Goal: Check status

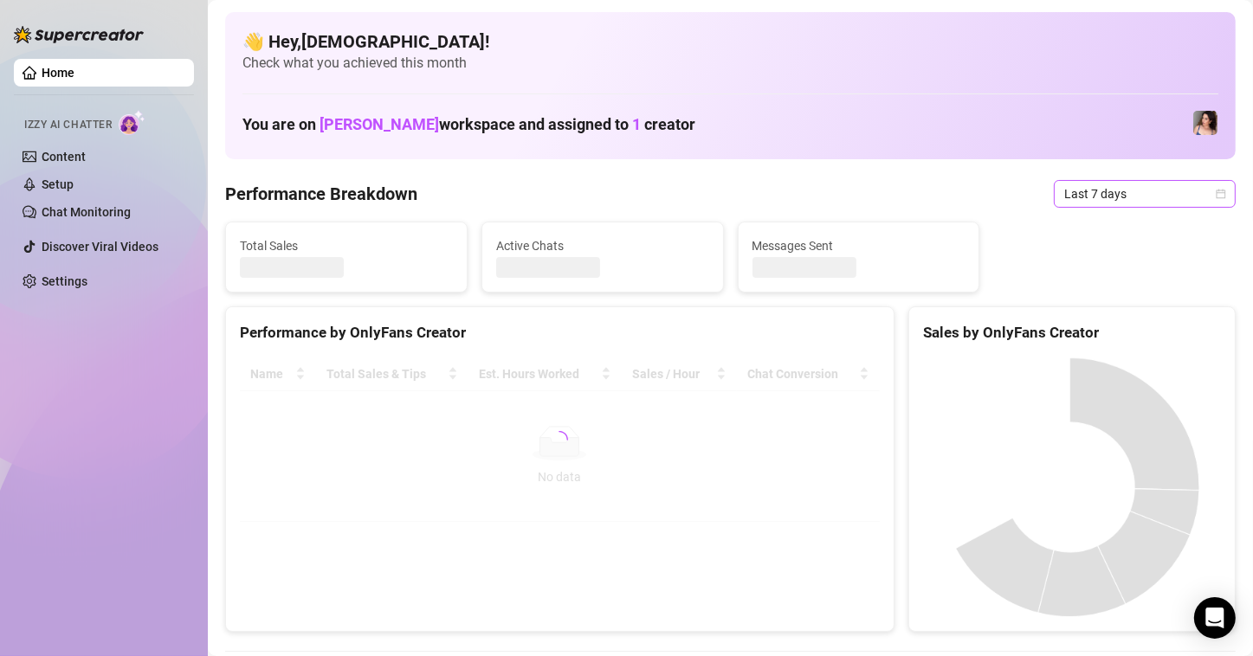
click at [1114, 190] on span "Last 7 days" at bounding box center [1144, 194] width 161 height 26
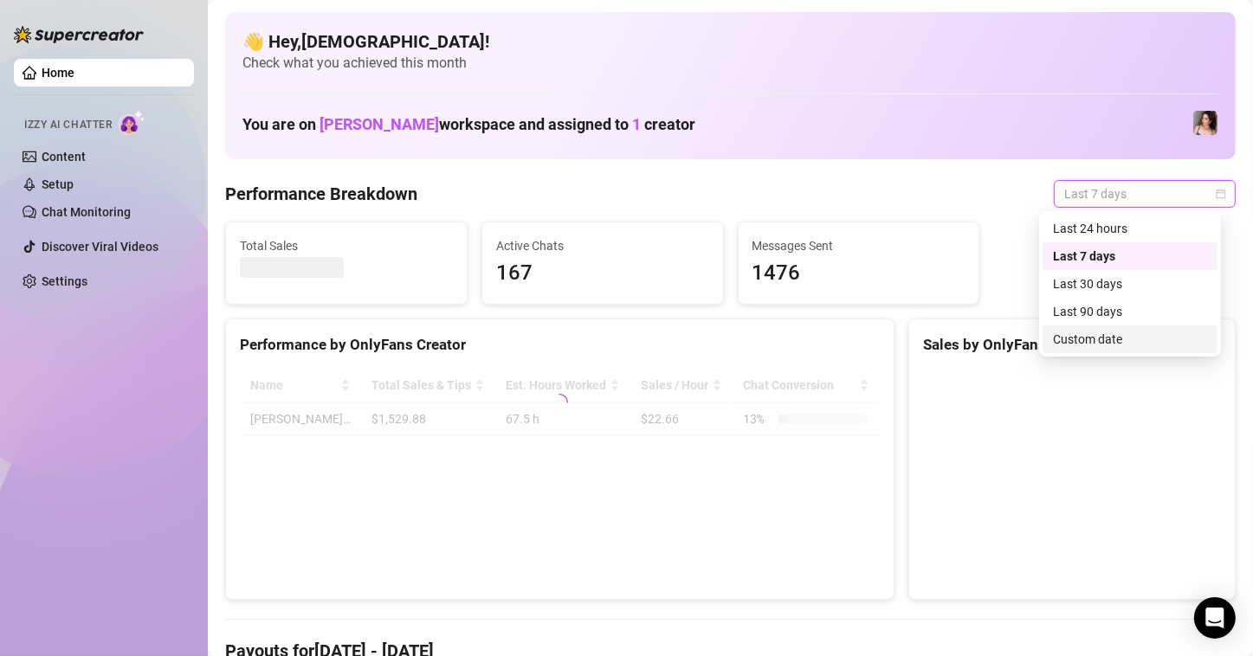
click at [1075, 349] on div "Custom date" at bounding box center [1129, 339] width 175 height 28
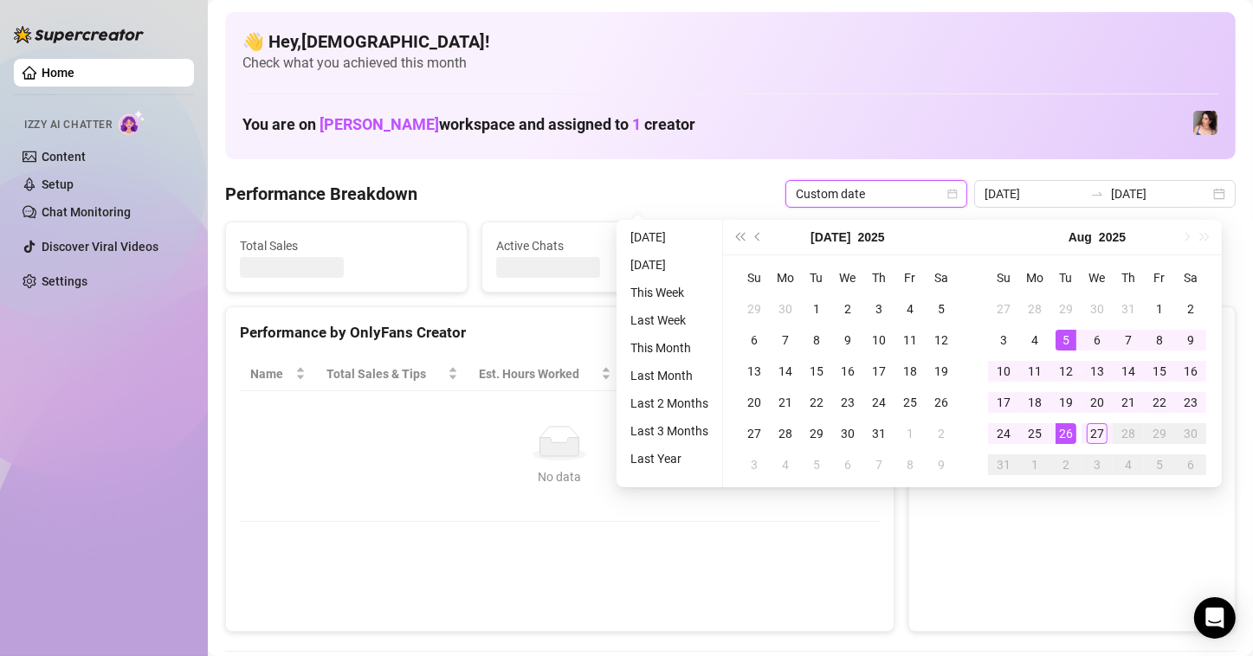
type input "[DATE]"
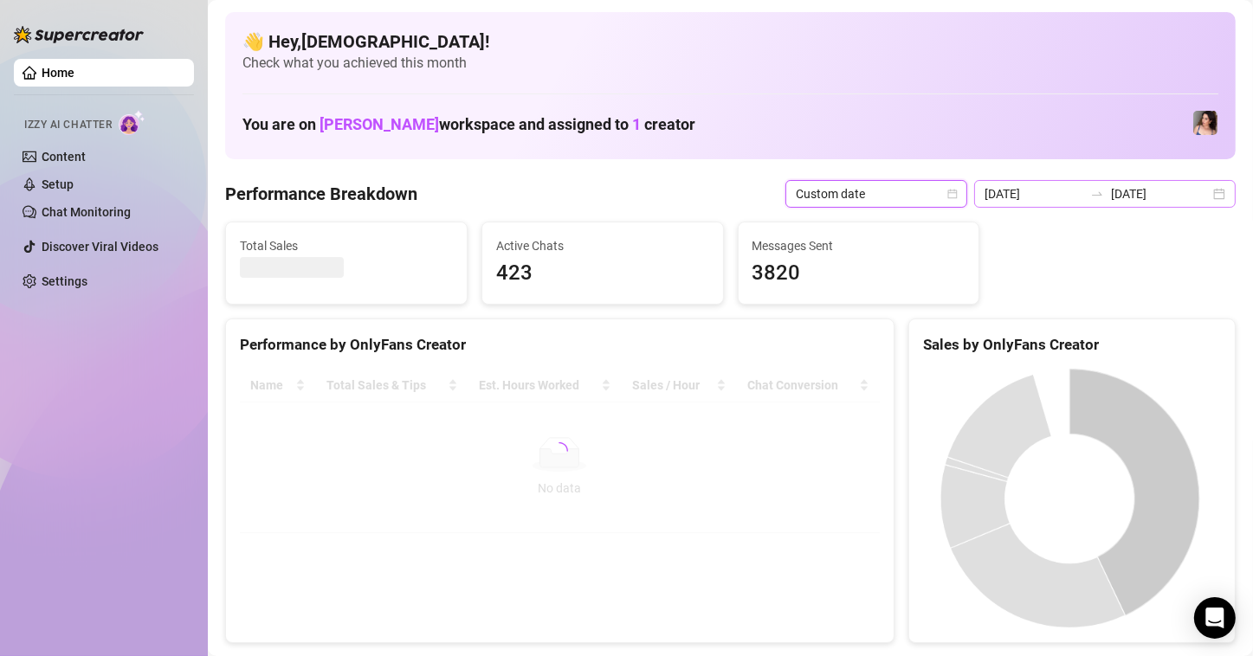
click at [1042, 206] on div "[DATE] [DATE]" at bounding box center [1104, 194] width 261 height 28
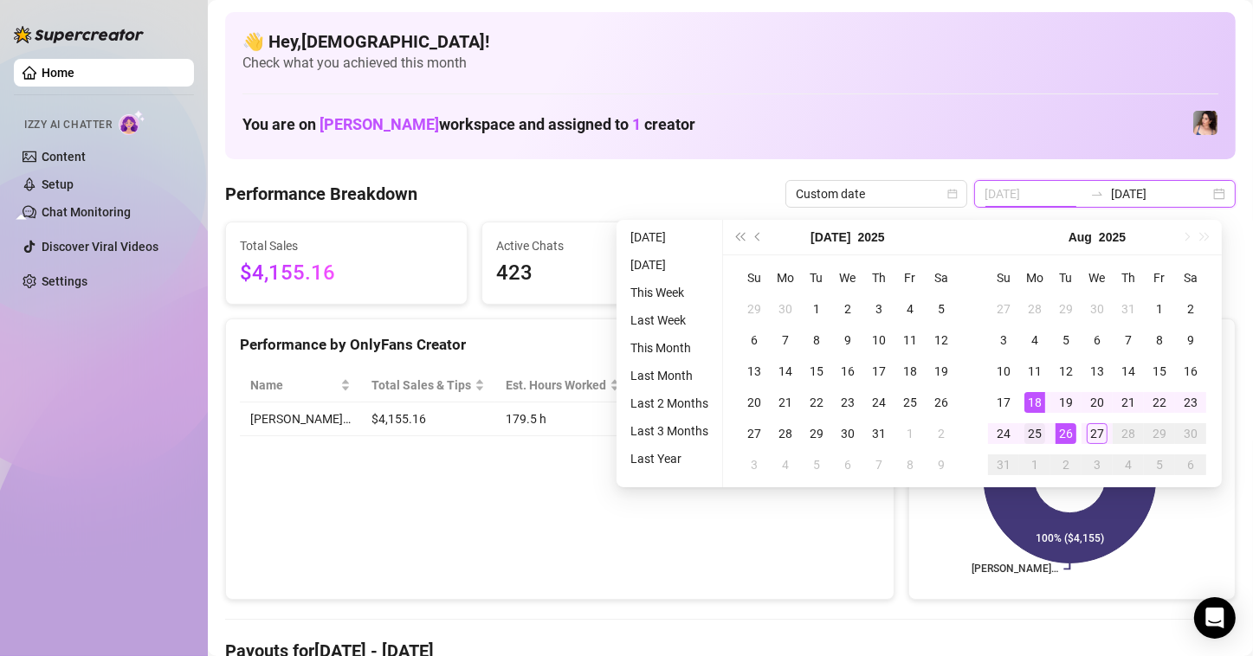
type input "[DATE]"
click at [1037, 433] on div "25" at bounding box center [1034, 433] width 21 height 21
type input "[DATE]"
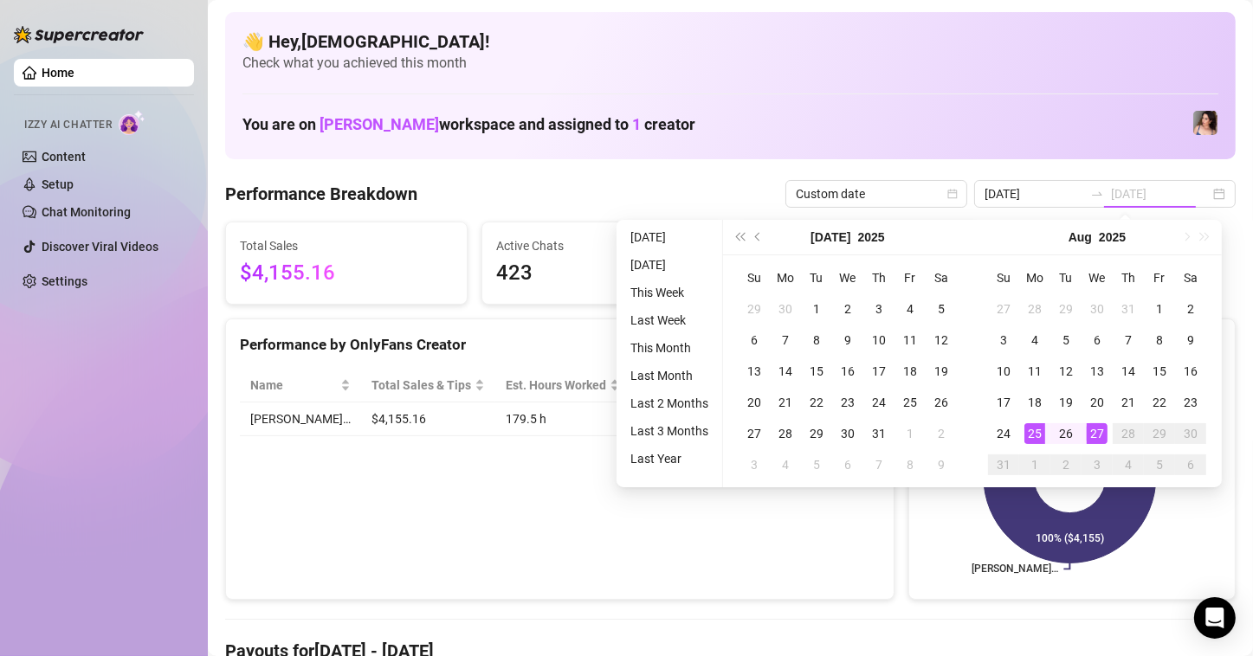
click at [1091, 429] on div "27" at bounding box center [1096, 433] width 21 height 21
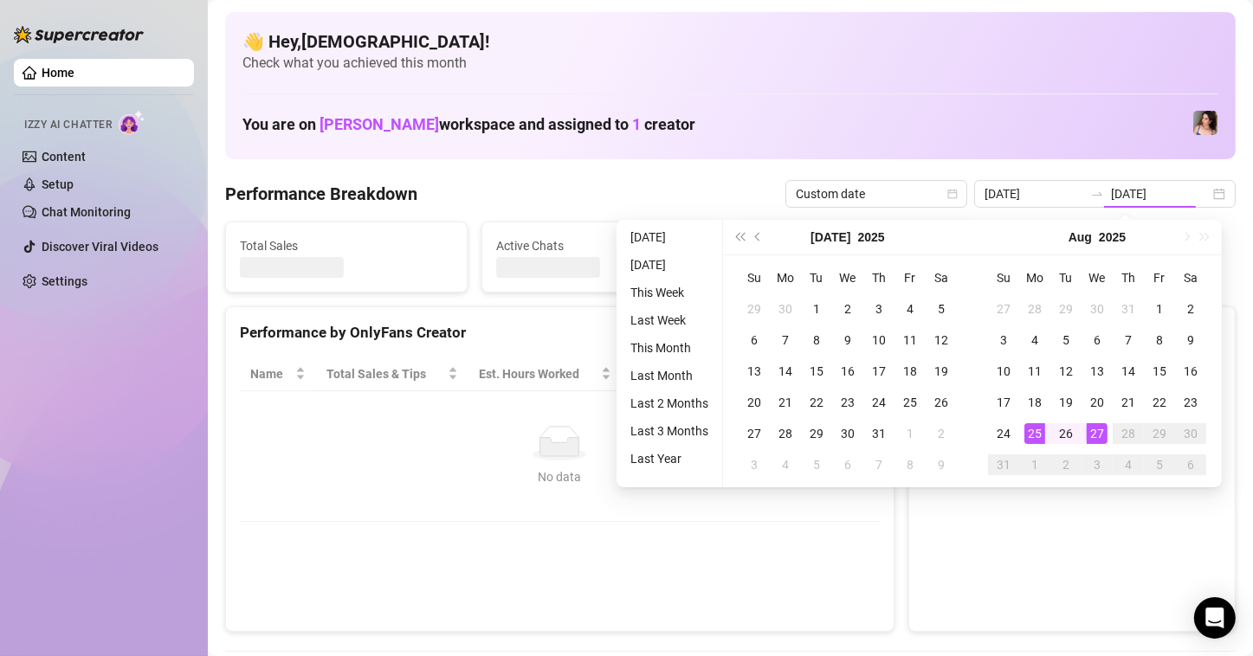
type input "[DATE]"
